Goal: Task Accomplishment & Management: Manage account settings

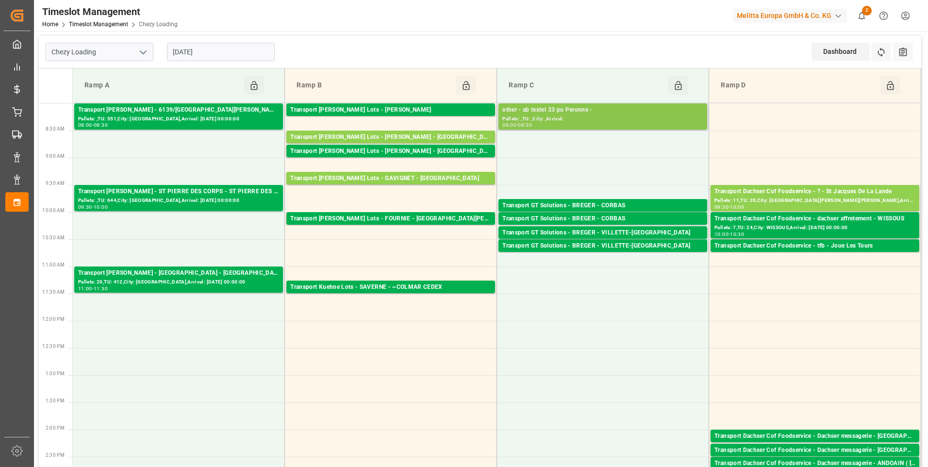
click at [611, 116] on div "Pallets: ,TU: ,City: ,Arrival:" at bounding box center [602, 119] width 201 height 8
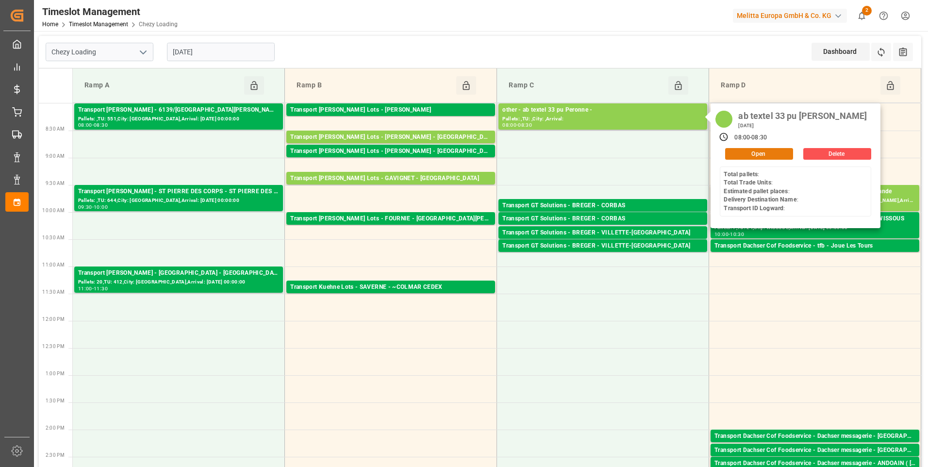
click at [762, 153] on button "Open" at bounding box center [759, 154] width 68 height 12
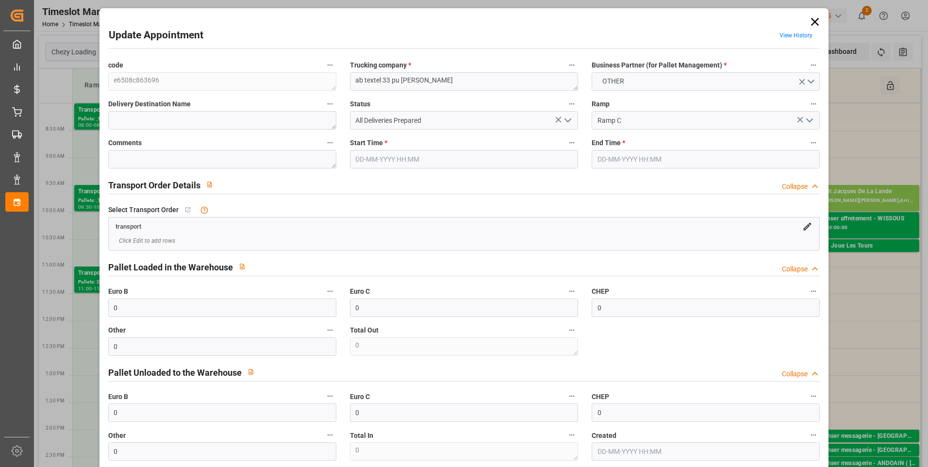
type input "[DATE] 08:00"
type input "[DATE] 08:30"
type input "[DATE] 08:29"
click at [566, 119] on icon "open menu" at bounding box center [568, 121] width 12 height 12
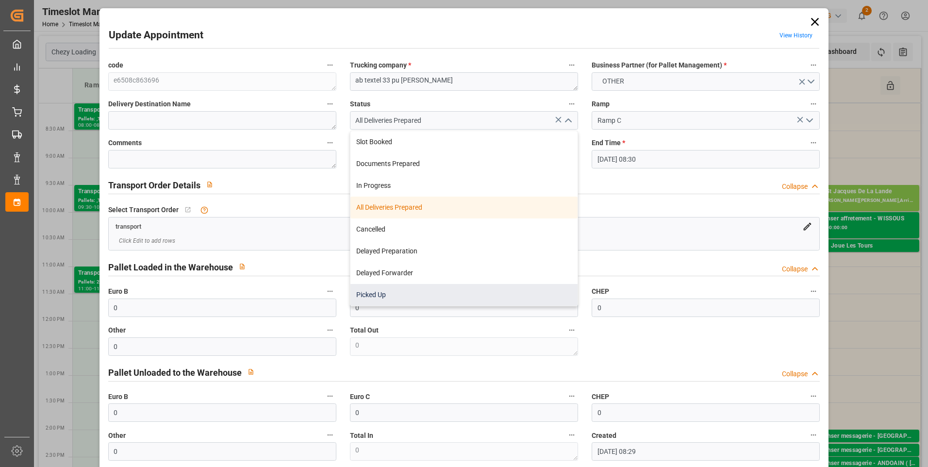
click at [384, 294] on div "Picked Up" at bounding box center [463, 295] width 227 height 22
type input "Picked Up"
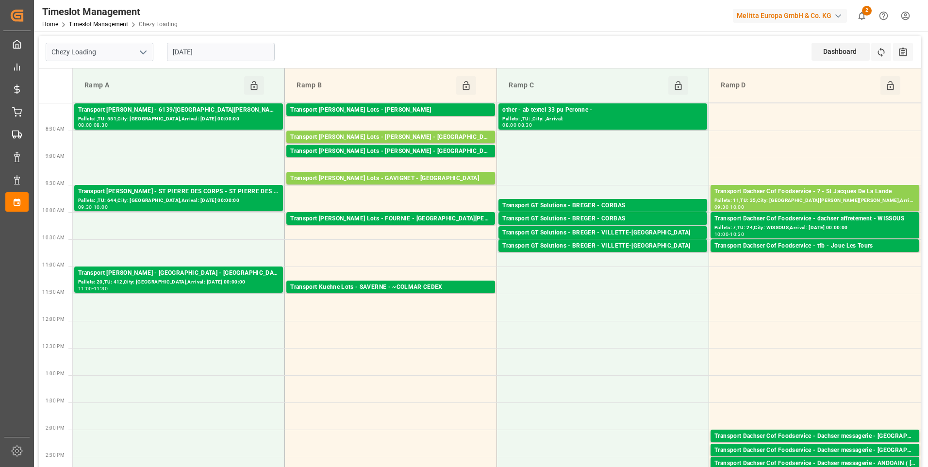
click at [221, 47] on input "[DATE]" at bounding box center [221, 52] width 108 height 18
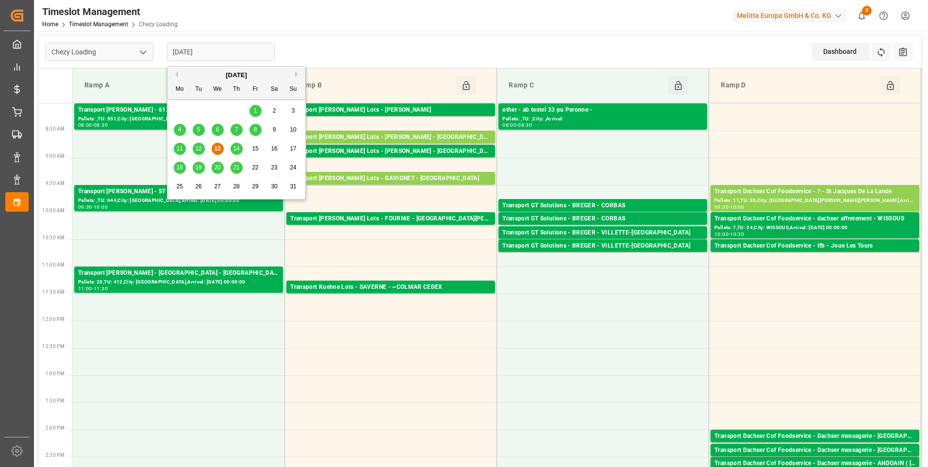
click at [236, 146] on span "14" at bounding box center [236, 148] width 6 height 7
type input "[DATE]"
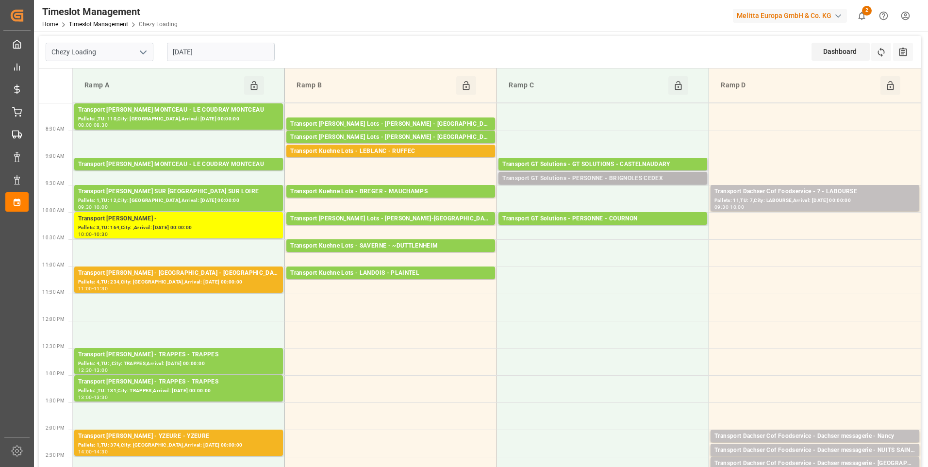
click at [622, 176] on div "Transport GT Solutions - PERSONNE - BRIGNOLES CEDEX" at bounding box center [602, 179] width 201 height 10
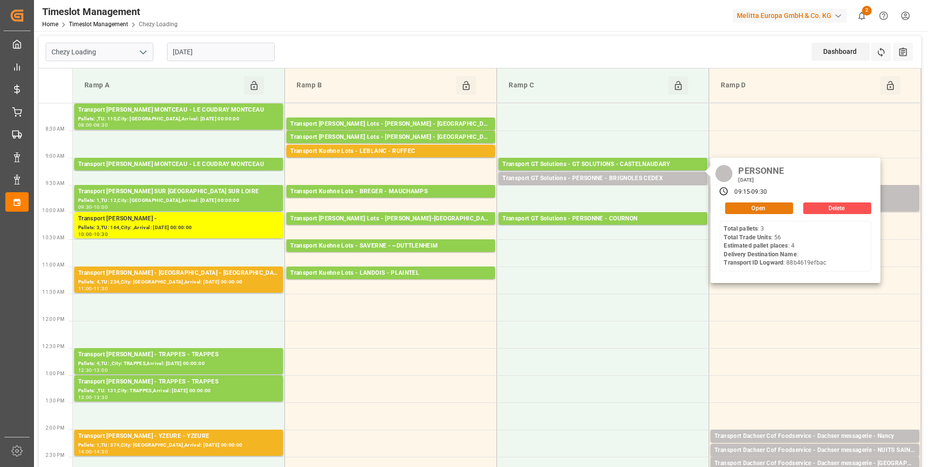
click at [750, 208] on button "Open" at bounding box center [759, 208] width 68 height 12
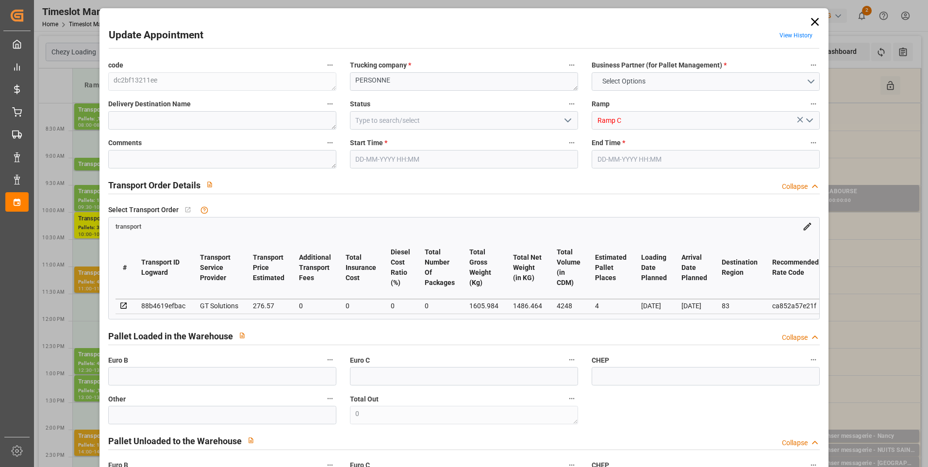
type input "4"
type input "276.57"
type input "0"
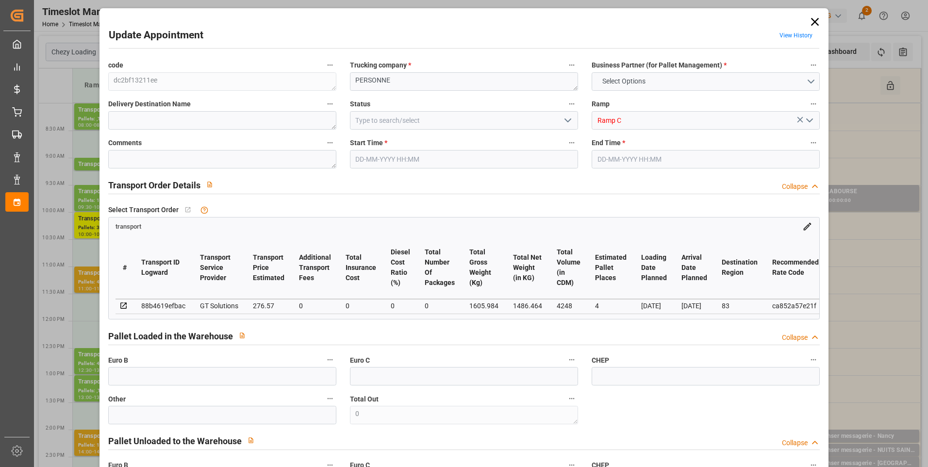
type input "265.3689"
type input "-11.2011"
type input "0"
type input "1486.464"
type input "1791"
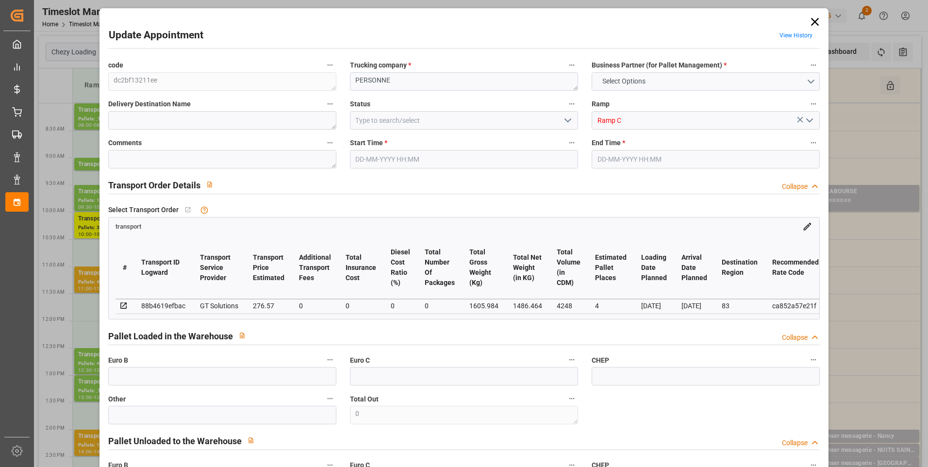
type input "4248"
type input "83"
type input "3"
type input "56"
type input "4"
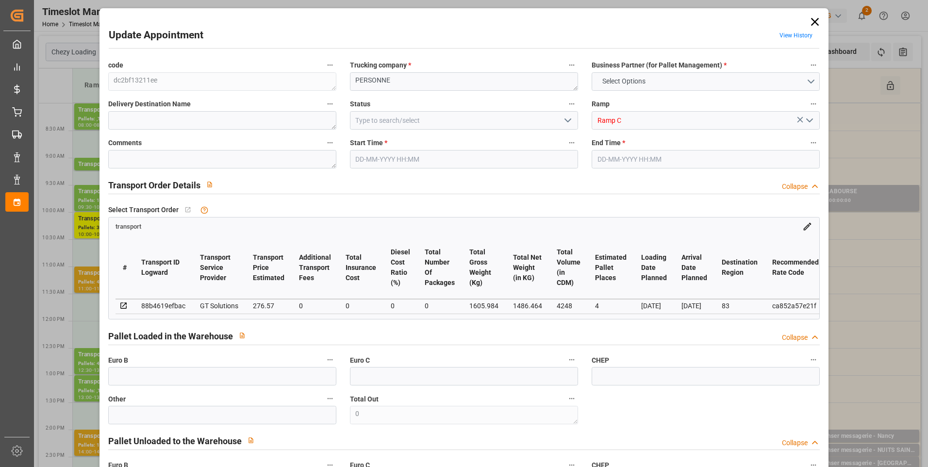
type input "101"
type input "1605.984"
type input "0"
type input "4710.8598"
type input "0"
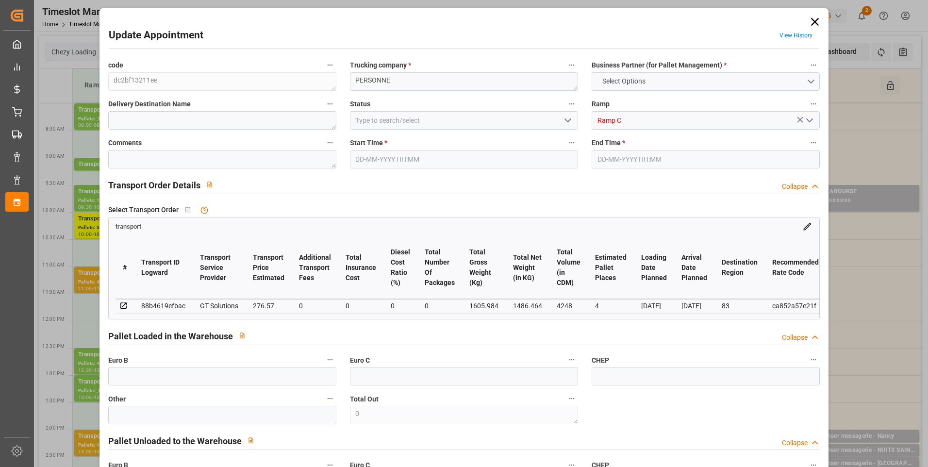
type input "0"
type input "21"
type input "35"
type input "[DATE] 09:15"
type input "[DATE] 09:30"
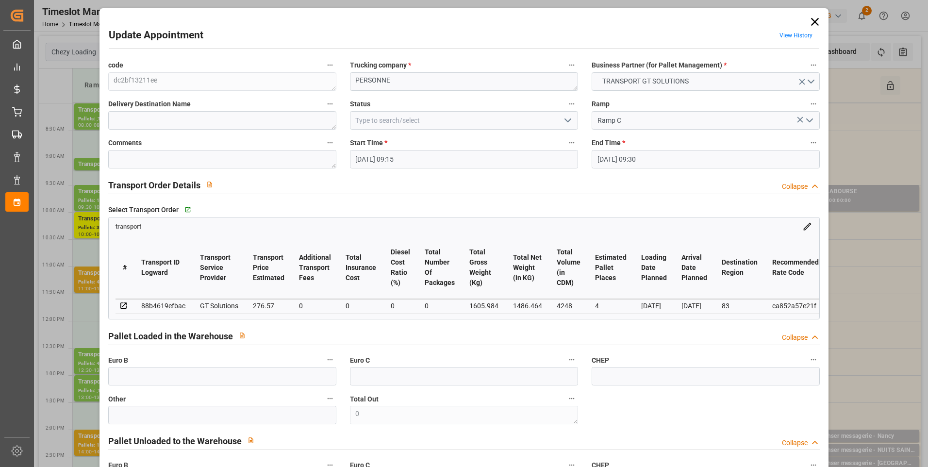
type input "[DATE] 12:09"
type input "[DATE] 11:50"
type input "[DATE]"
click at [568, 119] on polyline "open menu" at bounding box center [568, 120] width 6 height 3
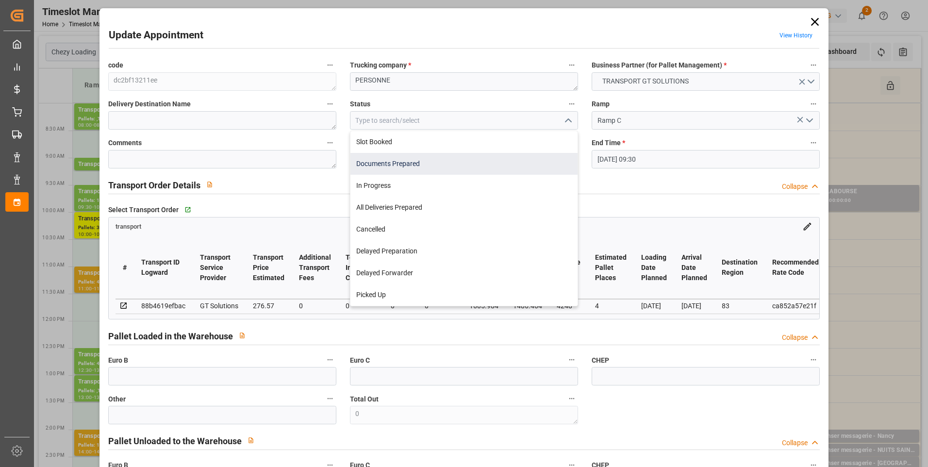
click at [401, 164] on div "Documents Prepared" at bounding box center [463, 164] width 227 height 22
type input "Documents Prepared"
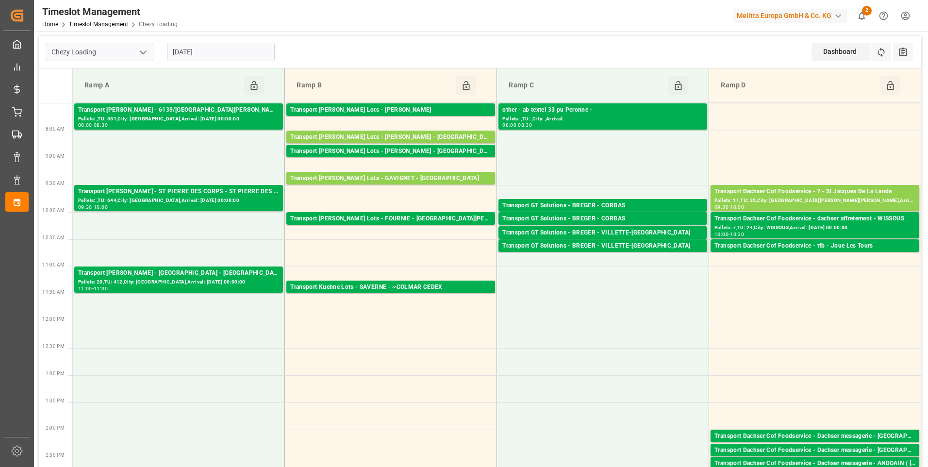
click at [217, 53] on input "[DATE]" at bounding box center [221, 52] width 108 height 18
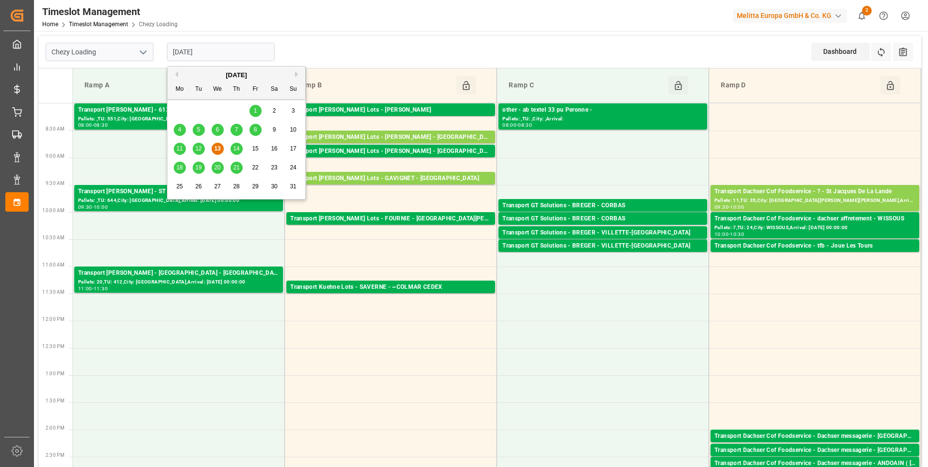
click at [238, 149] on span "14" at bounding box center [236, 148] width 6 height 7
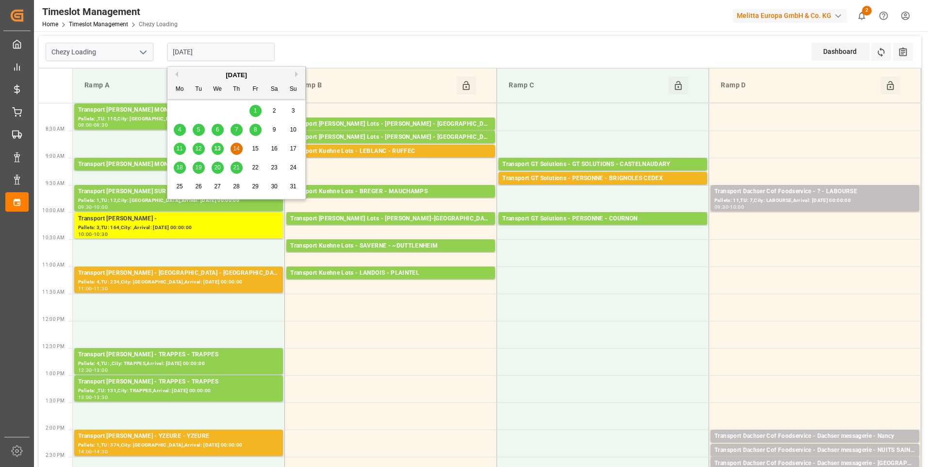
click at [220, 54] on input "[DATE]" at bounding box center [221, 52] width 108 height 18
click at [218, 149] on span "13" at bounding box center [217, 148] width 6 height 7
type input "[DATE]"
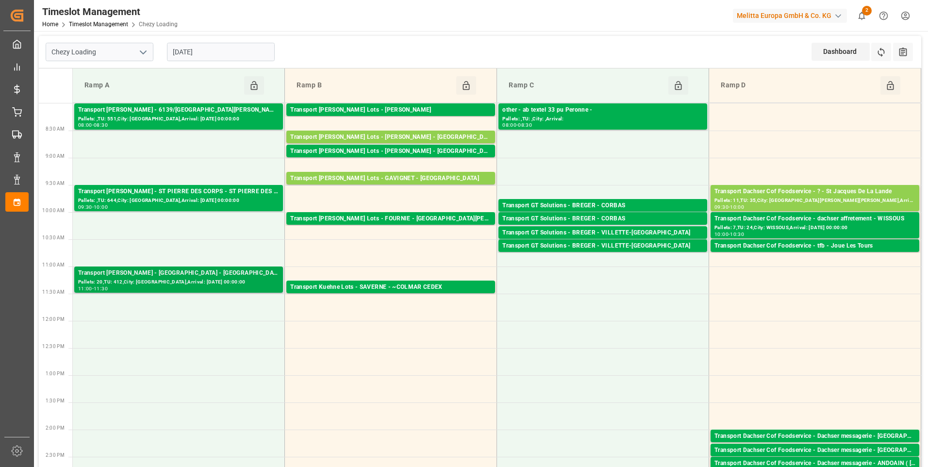
click at [192, 281] on div "Pallets: 20,TU: 412,City: [GEOGRAPHIC_DATA],Arrival: [DATE] 00:00:00" at bounding box center [178, 282] width 201 height 8
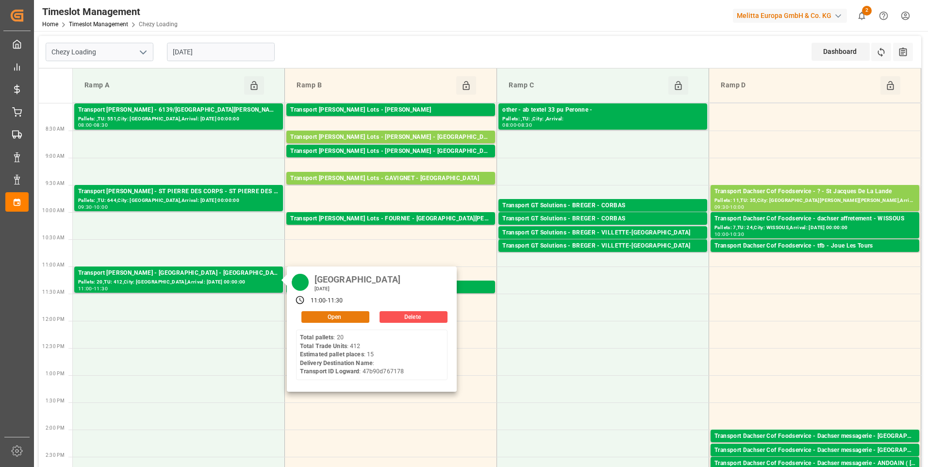
click at [333, 318] on button "Open" at bounding box center [335, 317] width 68 height 12
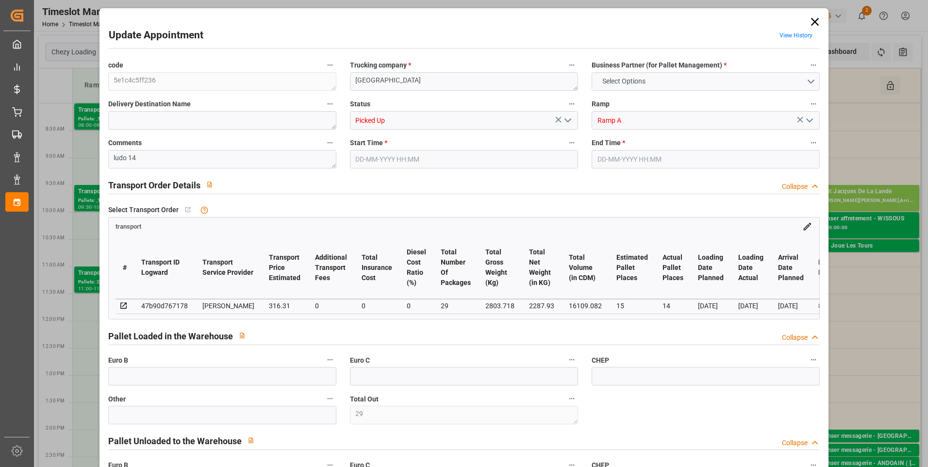
type input "29"
type input "15"
type input "14"
type input "316.31"
type input "0"
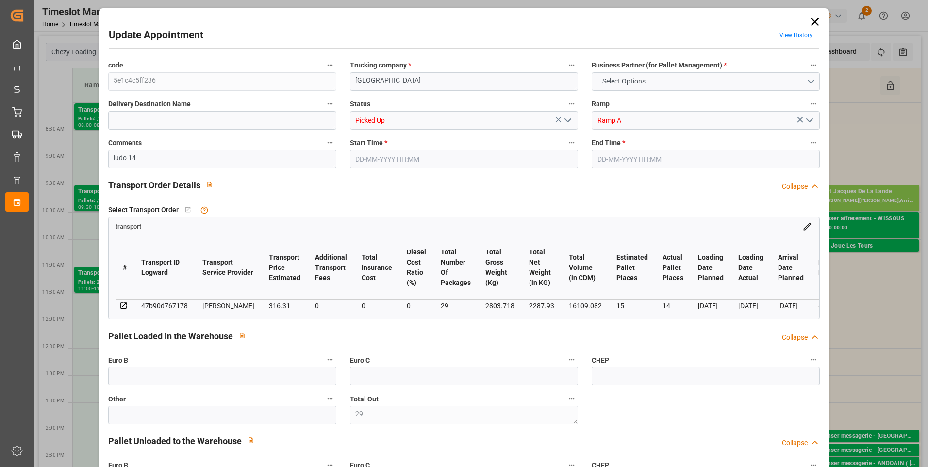
type input "0"
type input "303.4994"
type input "-12.8106"
type input "29"
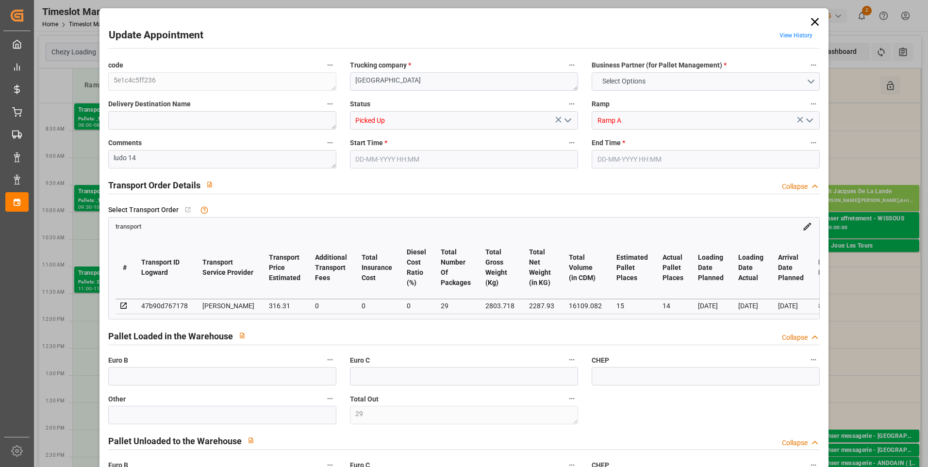
type input "2287.93"
type input "3563.022"
type input "16109.082"
type input "80"
type input "20"
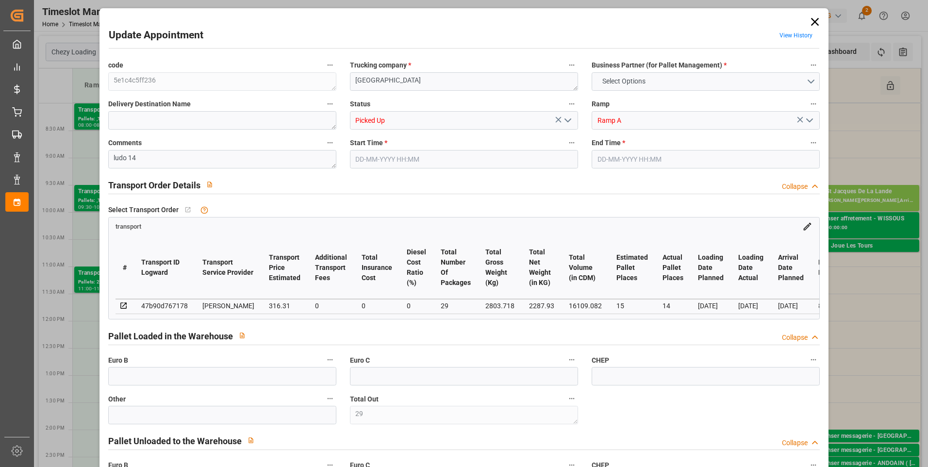
type input "412"
type input "29"
type input "101"
type input "2803.718"
type input "0"
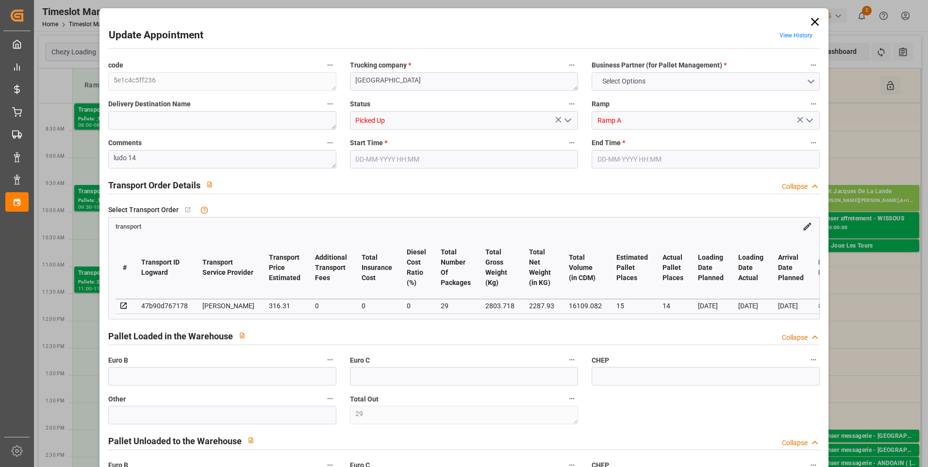
type input "10767.6795"
type input "0"
type input "21"
type input "80"
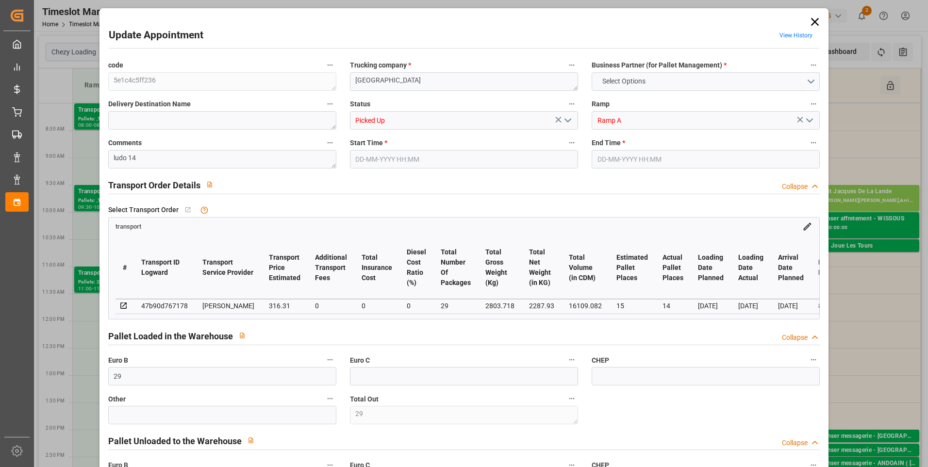
type input "13-08-2025 11:00"
type input "13-08-2025 11:30"
type input "08-08-2025 15:32"
type input "08-08-2025 12:13"
type input "[DATE]"
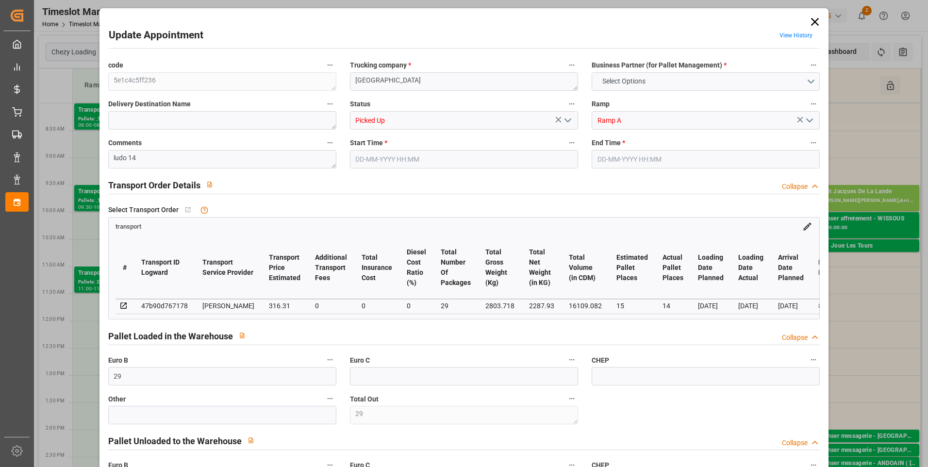
type input "[DATE]"
click at [852, 147] on div "Update Appointment View History code 5e1c4c5ff236 Trucking company * AMIENS Bus…" at bounding box center [464, 233] width 928 height 467
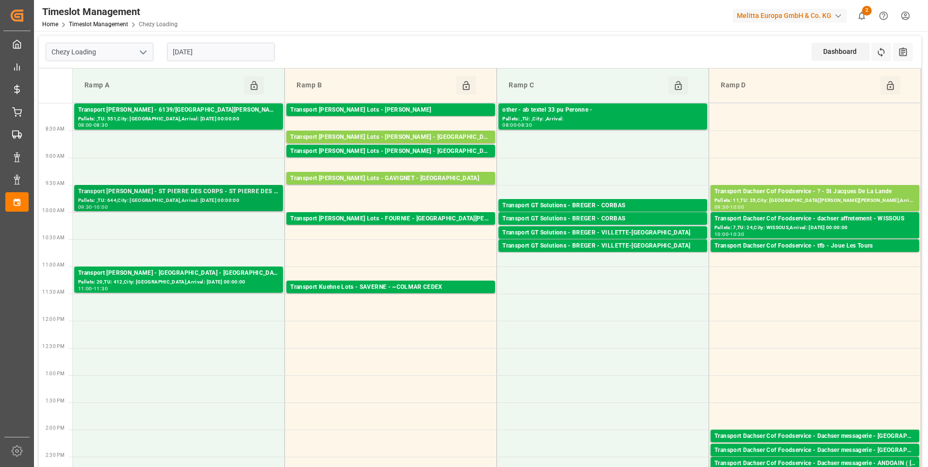
click at [248, 185] on div "Transport Delisle - ST PIERRE DES CORPS - ST PIERRE DES CORPS Pallets: ,TU: 644…" at bounding box center [178, 198] width 209 height 26
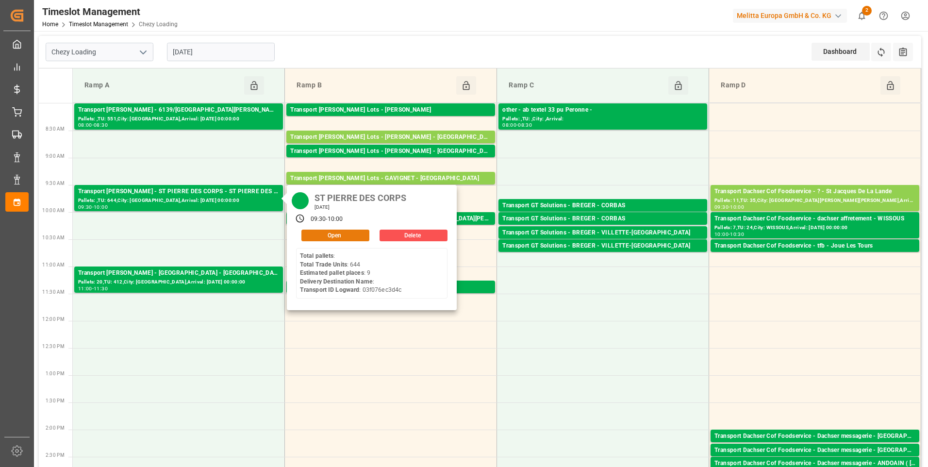
click at [318, 230] on button "Open" at bounding box center [335, 236] width 68 height 12
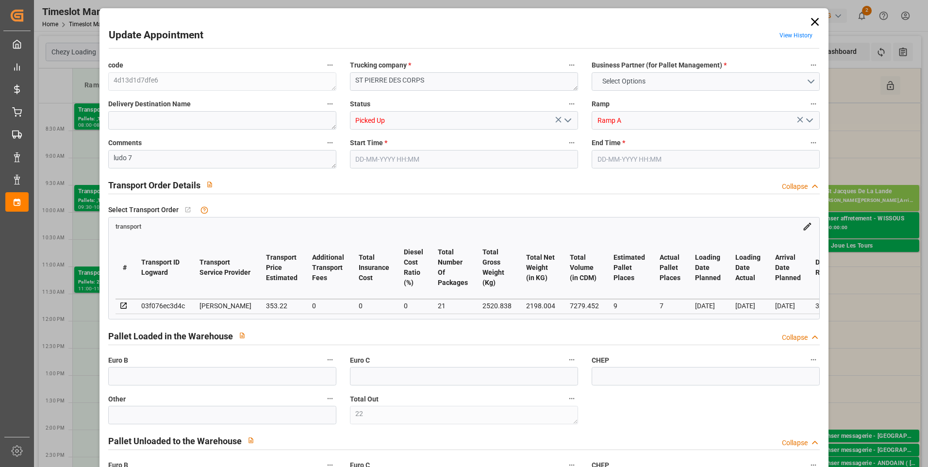
type input "22"
type input "9"
type input "7"
type input "353.22"
type input "0"
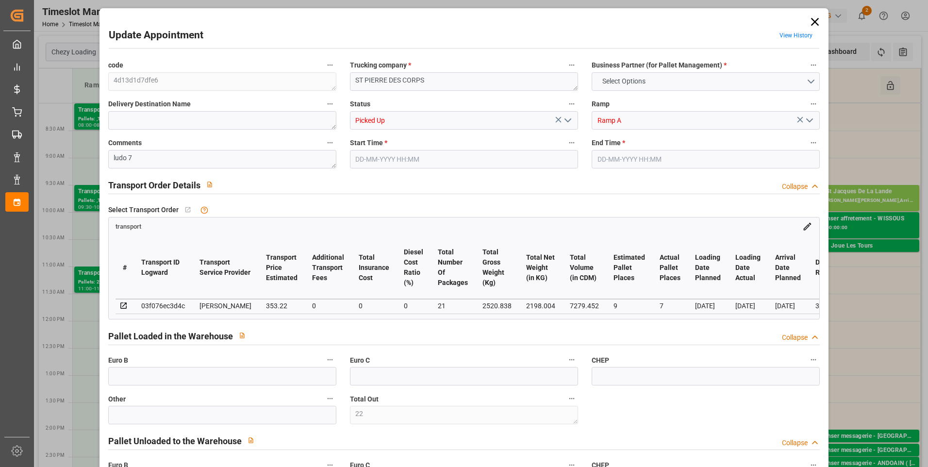
type input "0"
type input "338.9146"
type input "-14.3054"
type input "21"
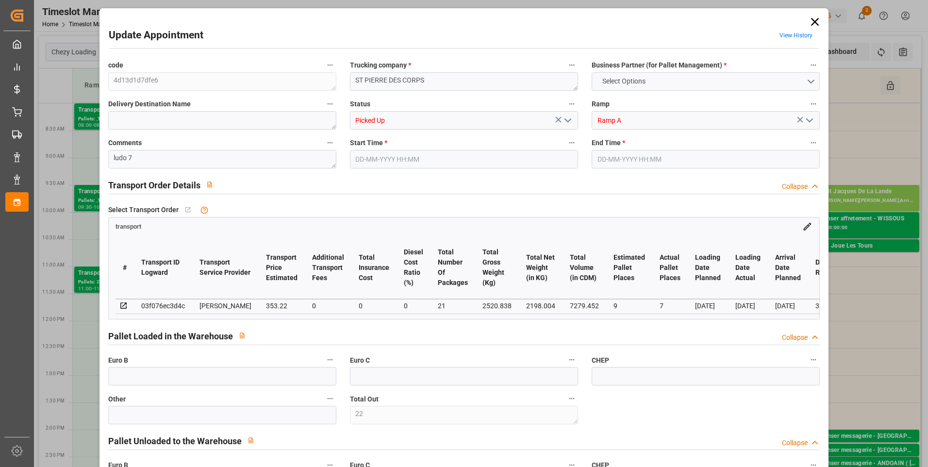
type input "2198.004"
type input "3141.838"
type input "7279.452"
type input "37"
type input "0"
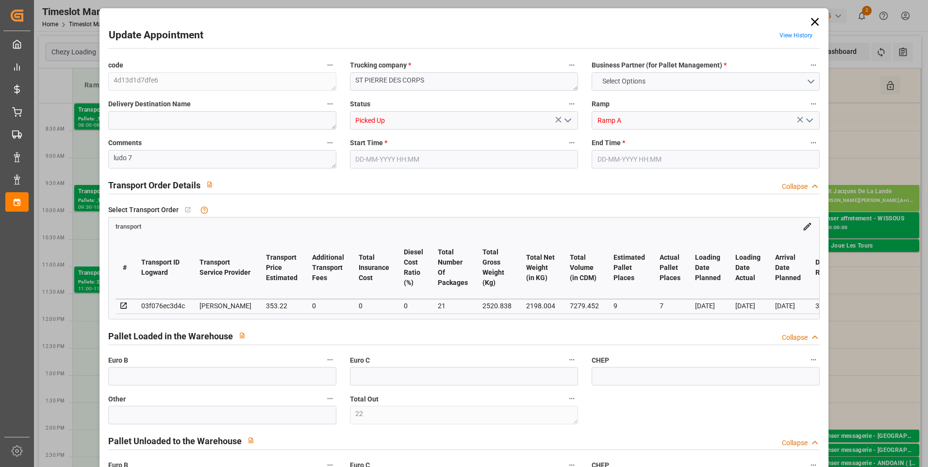
type input "644"
type input "22"
type input "101"
type input "2520.838"
type input "0"
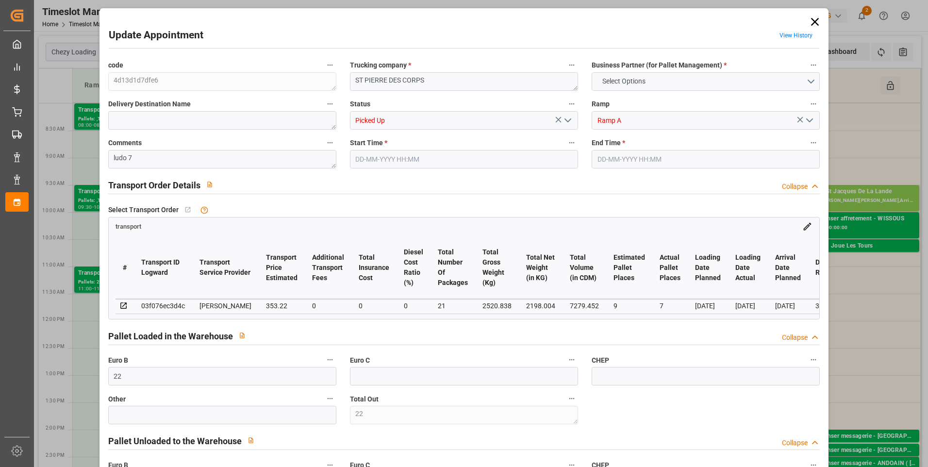
type input "10767.6795"
type input "0"
type input "21"
type input "80"
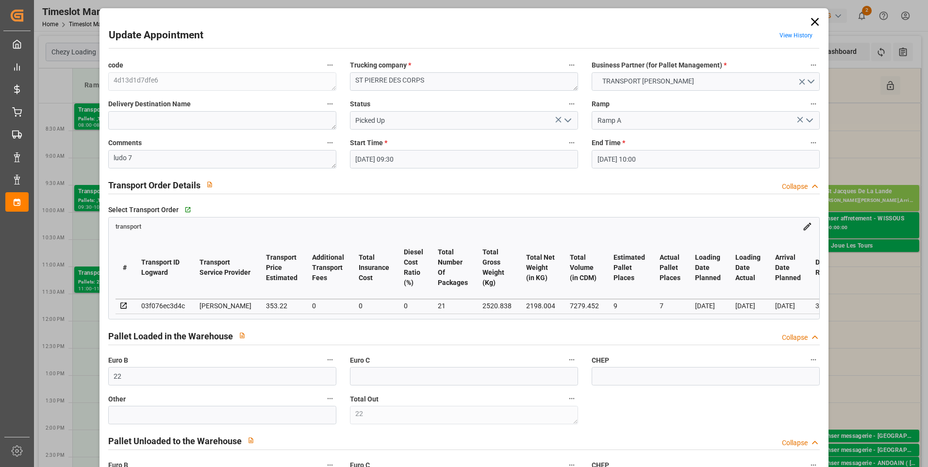
type input "13-08-2025 09:30"
type input "13-08-2025 10:00"
type input "07-08-2025 15:45"
type input "07-08-2025 11:47"
type input "[DATE]"
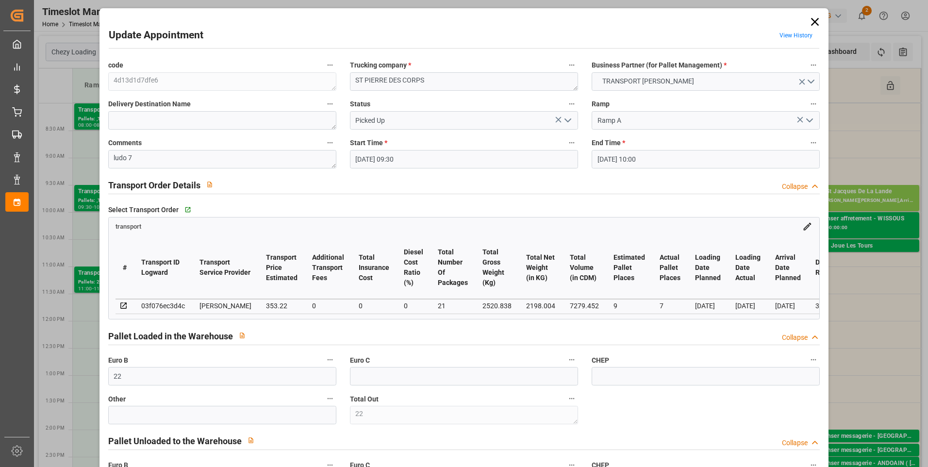
type input "[DATE]"
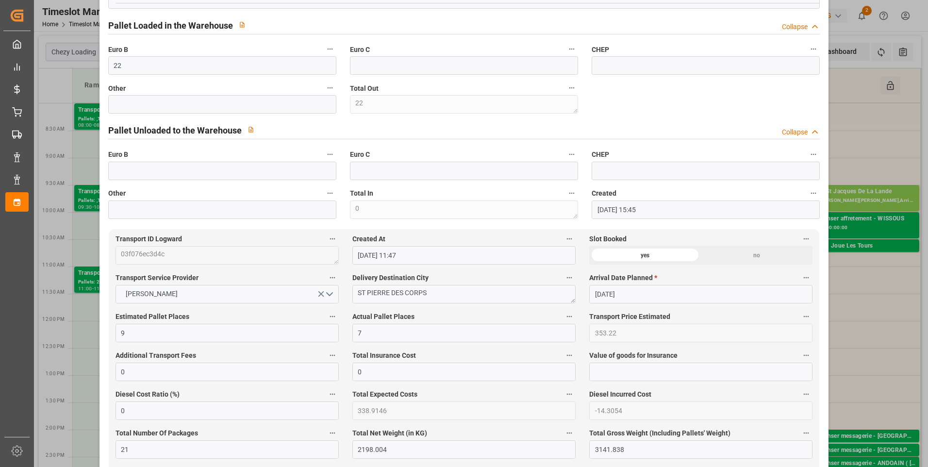
scroll to position [340, 0]
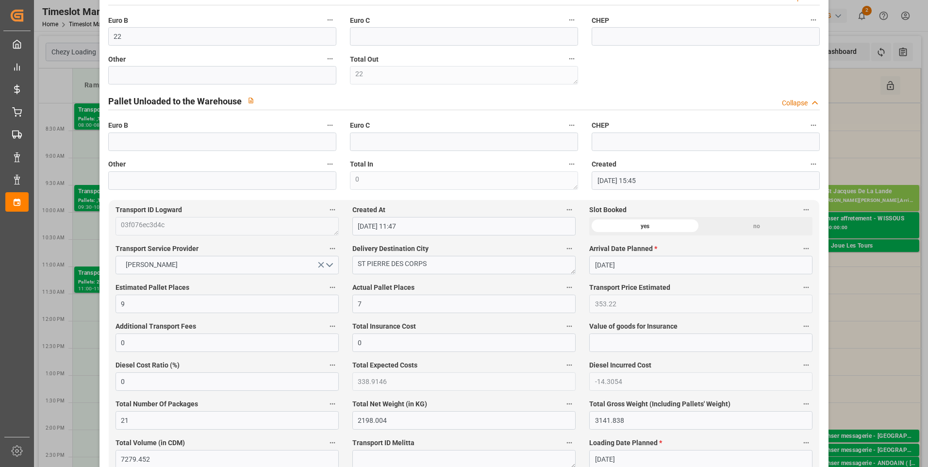
click at [97, 224] on div "Update Appointment View History code 4d13d1d7dfe6 Trucking company * ST PIERRE …" at bounding box center [464, 233] width 928 height 467
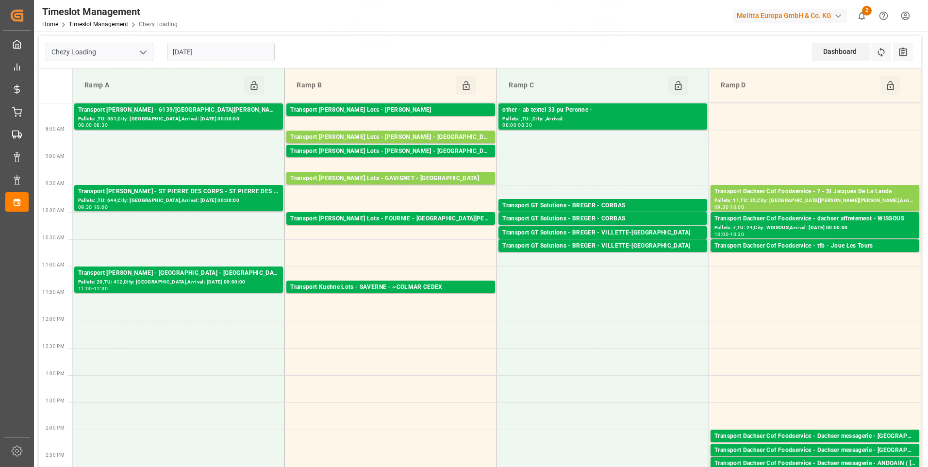
scroll to position [122, 0]
